Goal: Information Seeking & Learning: Learn about a topic

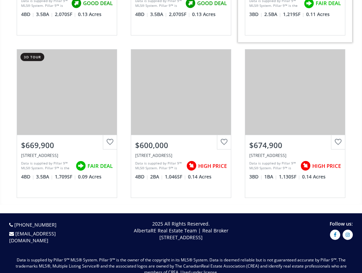
scroll to position [750, 0]
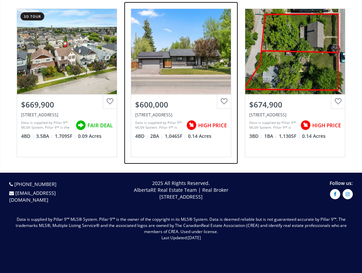
click at [169, 70] on div "View Photos & Details" at bounding box center [181, 51] width 100 height 85
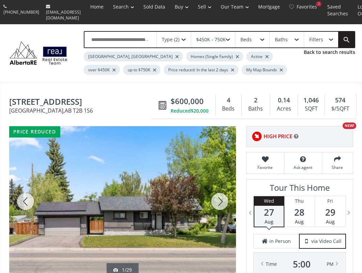
click at [220, 193] on div at bounding box center [220, 201] width 33 height 150
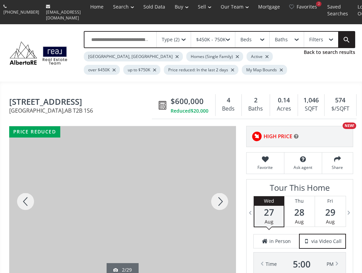
click at [220, 193] on div at bounding box center [220, 201] width 33 height 150
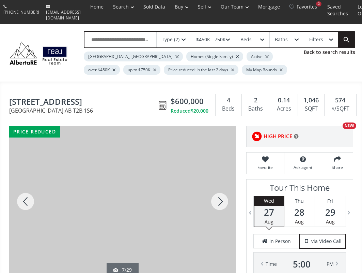
click at [220, 193] on div at bounding box center [220, 201] width 33 height 150
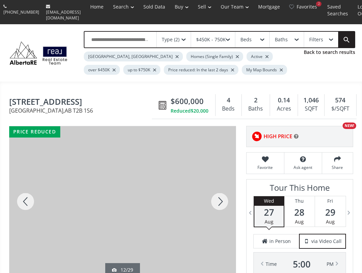
click at [220, 193] on div at bounding box center [220, 201] width 33 height 150
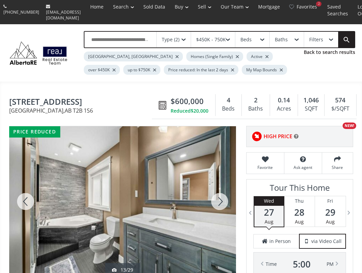
click at [220, 193] on div at bounding box center [220, 201] width 33 height 150
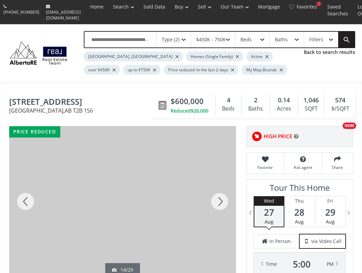
click at [220, 193] on div at bounding box center [220, 201] width 33 height 150
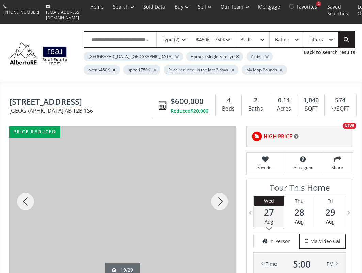
click at [220, 193] on div at bounding box center [220, 201] width 33 height 150
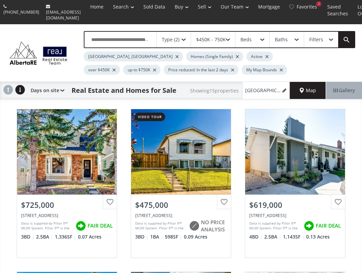
scroll to position [750, 0]
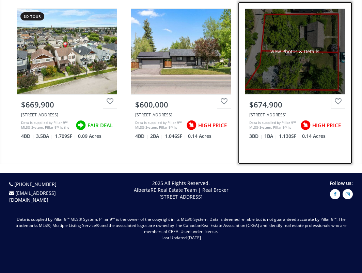
click at [296, 70] on div "View Photos & Details" at bounding box center [296, 51] width 100 height 85
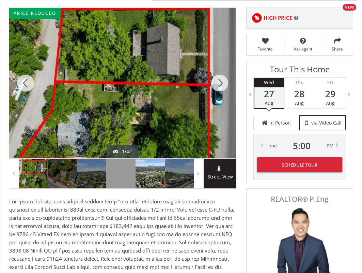
scroll to position [136, 0]
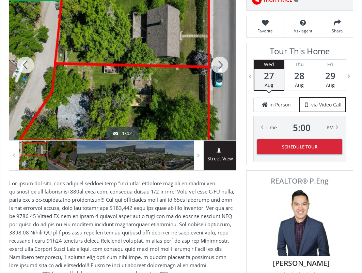
click at [219, 62] on div at bounding box center [220, 65] width 33 height 150
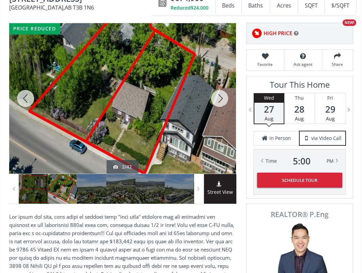
scroll to position [102, 0]
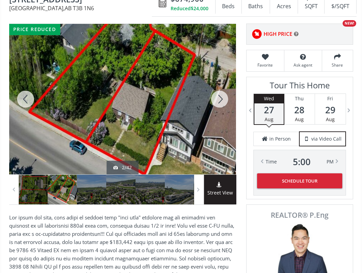
click at [220, 92] on div at bounding box center [220, 99] width 33 height 150
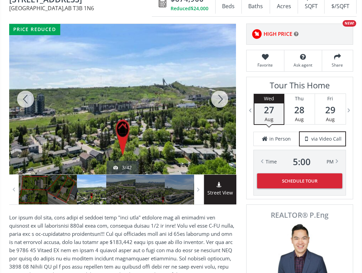
click at [220, 92] on div at bounding box center [220, 99] width 33 height 150
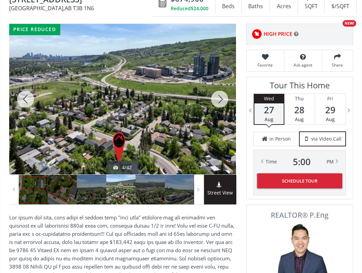
click at [220, 92] on div at bounding box center [220, 99] width 33 height 150
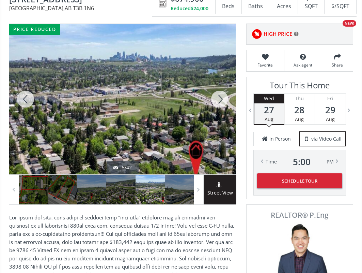
click at [220, 92] on div at bounding box center [220, 99] width 33 height 150
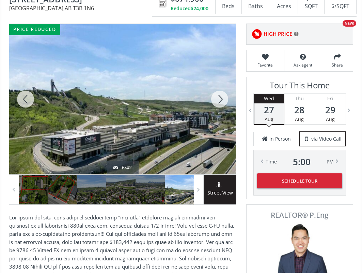
click at [220, 92] on div at bounding box center [220, 99] width 33 height 150
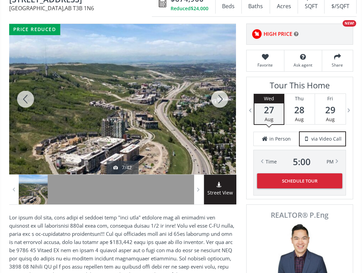
click at [220, 92] on div at bounding box center [220, 99] width 33 height 150
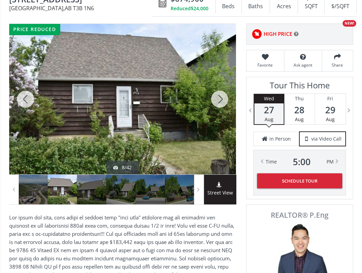
click at [220, 92] on div at bounding box center [220, 99] width 33 height 150
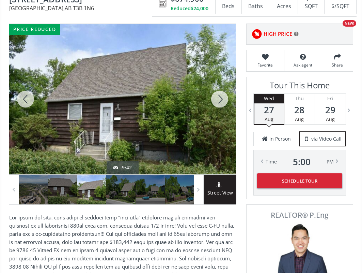
click at [220, 92] on div at bounding box center [220, 99] width 33 height 150
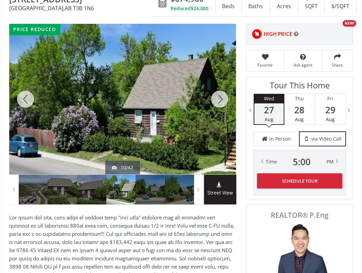
click at [220, 92] on div at bounding box center [220, 99] width 33 height 150
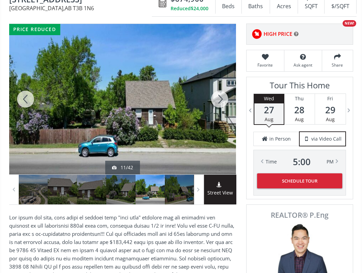
click at [220, 92] on div at bounding box center [220, 99] width 33 height 150
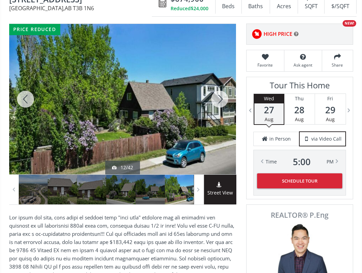
click at [220, 91] on div at bounding box center [220, 99] width 33 height 150
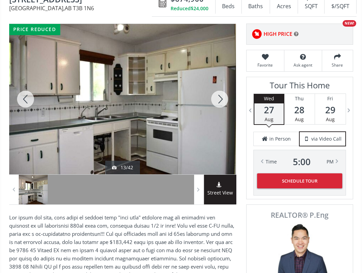
click at [220, 91] on div at bounding box center [220, 99] width 33 height 150
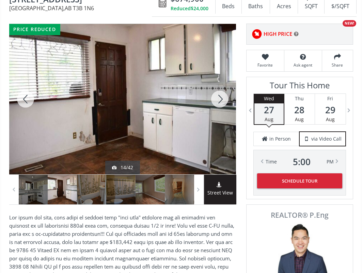
click at [220, 91] on div at bounding box center [220, 99] width 33 height 150
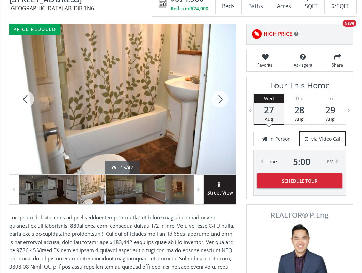
click at [220, 91] on div at bounding box center [220, 99] width 33 height 150
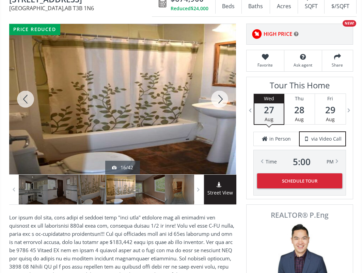
click at [220, 91] on div at bounding box center [220, 99] width 33 height 150
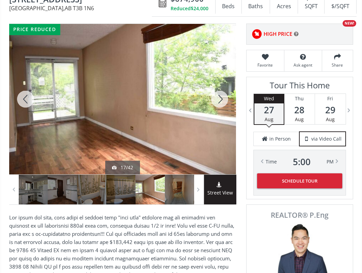
click at [220, 90] on div at bounding box center [220, 99] width 33 height 150
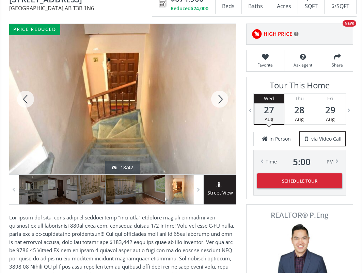
click at [220, 90] on div at bounding box center [220, 99] width 33 height 150
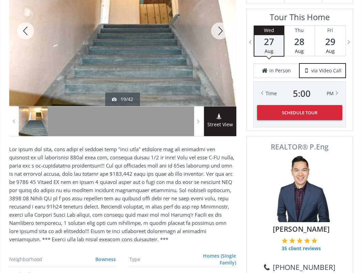
scroll to position [34, 0]
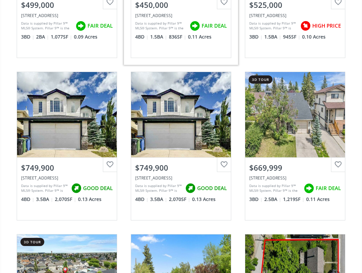
scroll to position [512, 0]
